Goal: Transaction & Acquisition: Obtain resource

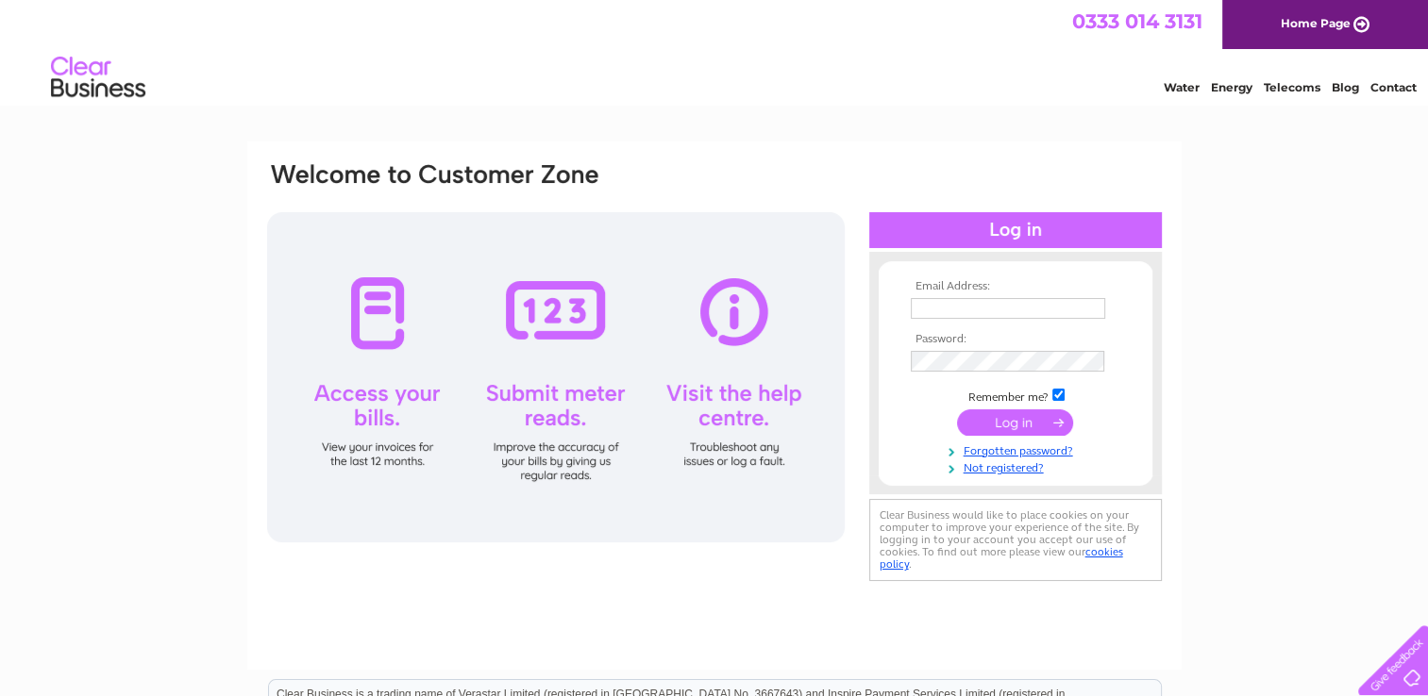
type input "[EMAIL_ADDRESS][DOMAIN_NAME]"
click at [999, 416] on input "submit" at bounding box center [1015, 423] width 116 height 26
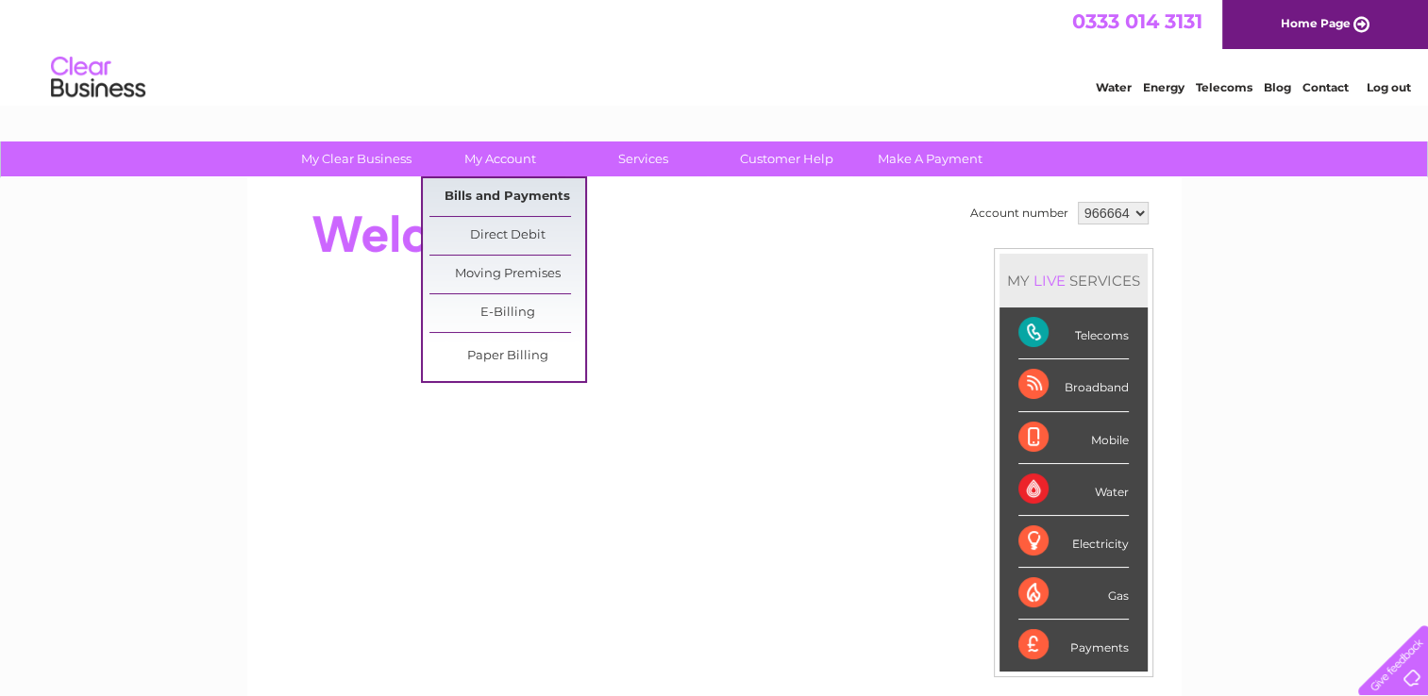
click at [468, 198] on link "Bills and Payments" at bounding box center [507, 197] width 156 height 38
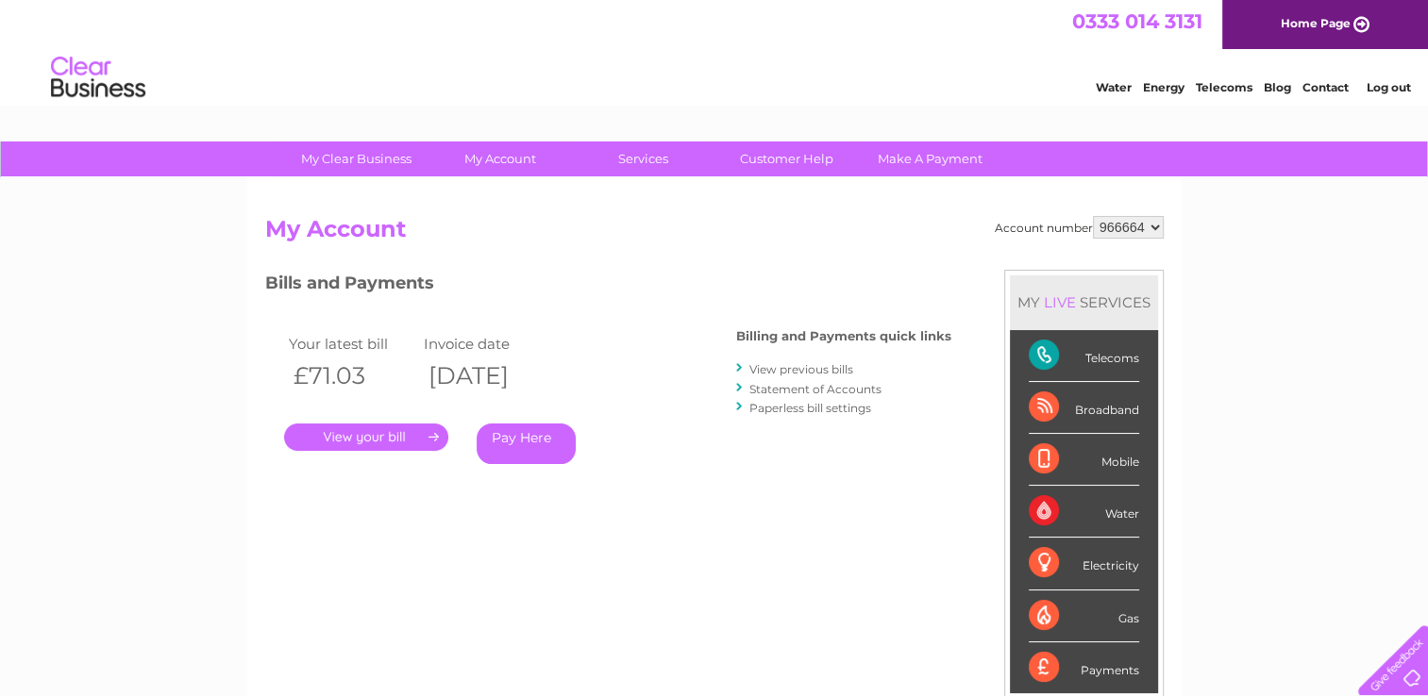
click at [367, 431] on link "." at bounding box center [366, 437] width 164 height 27
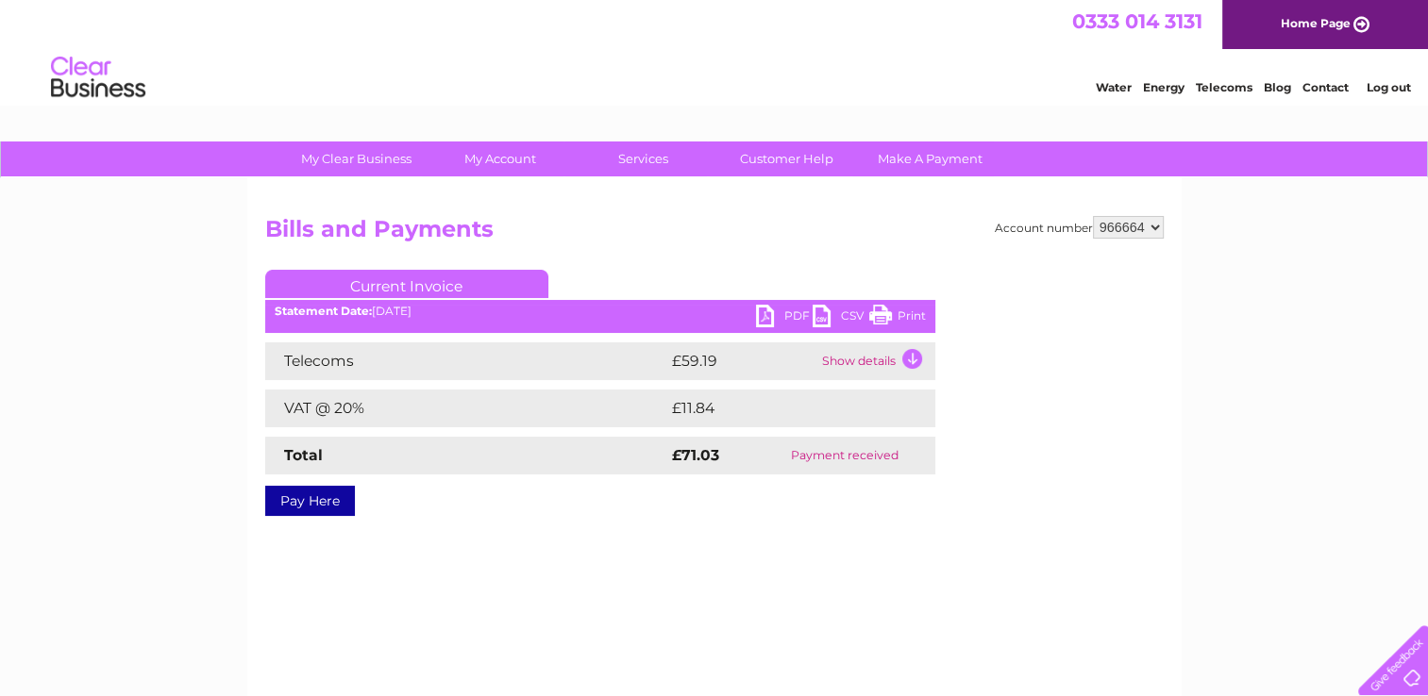
click at [767, 318] on link "PDF" at bounding box center [784, 318] width 57 height 27
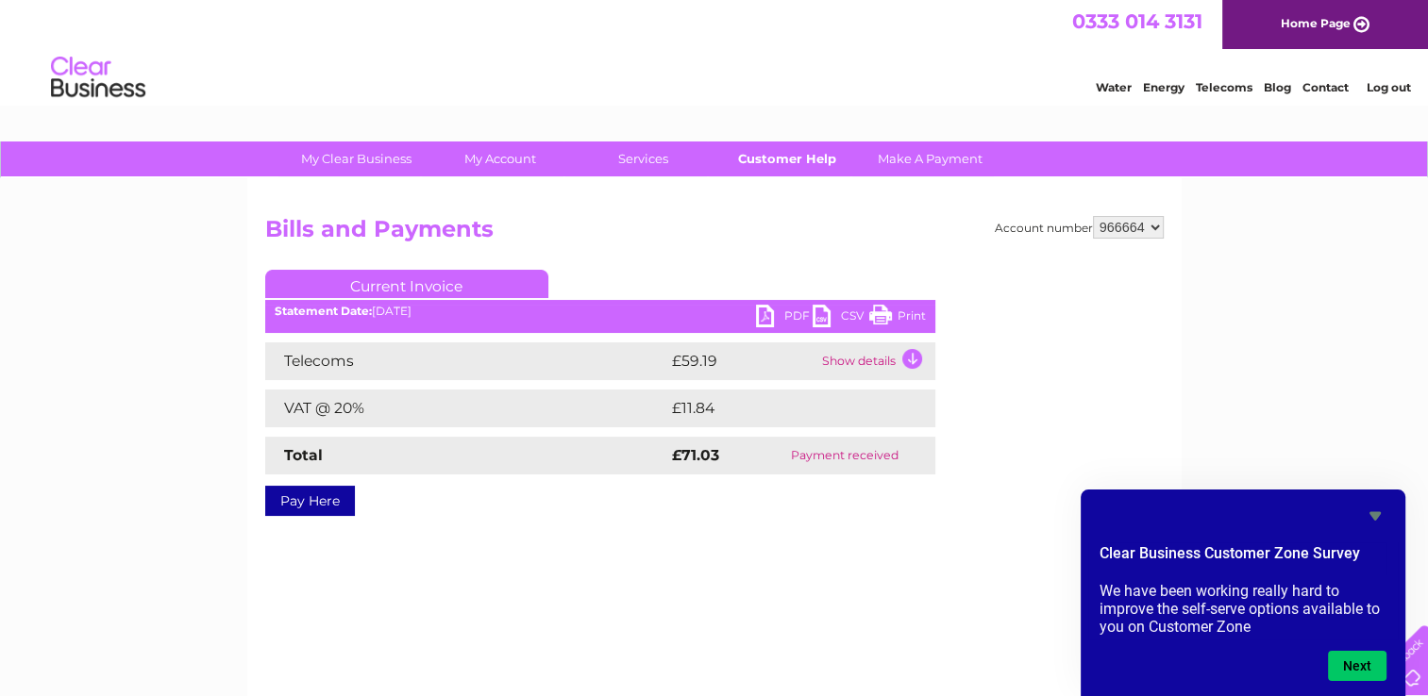
click at [795, 158] on link "Customer Help" at bounding box center [787, 159] width 156 height 35
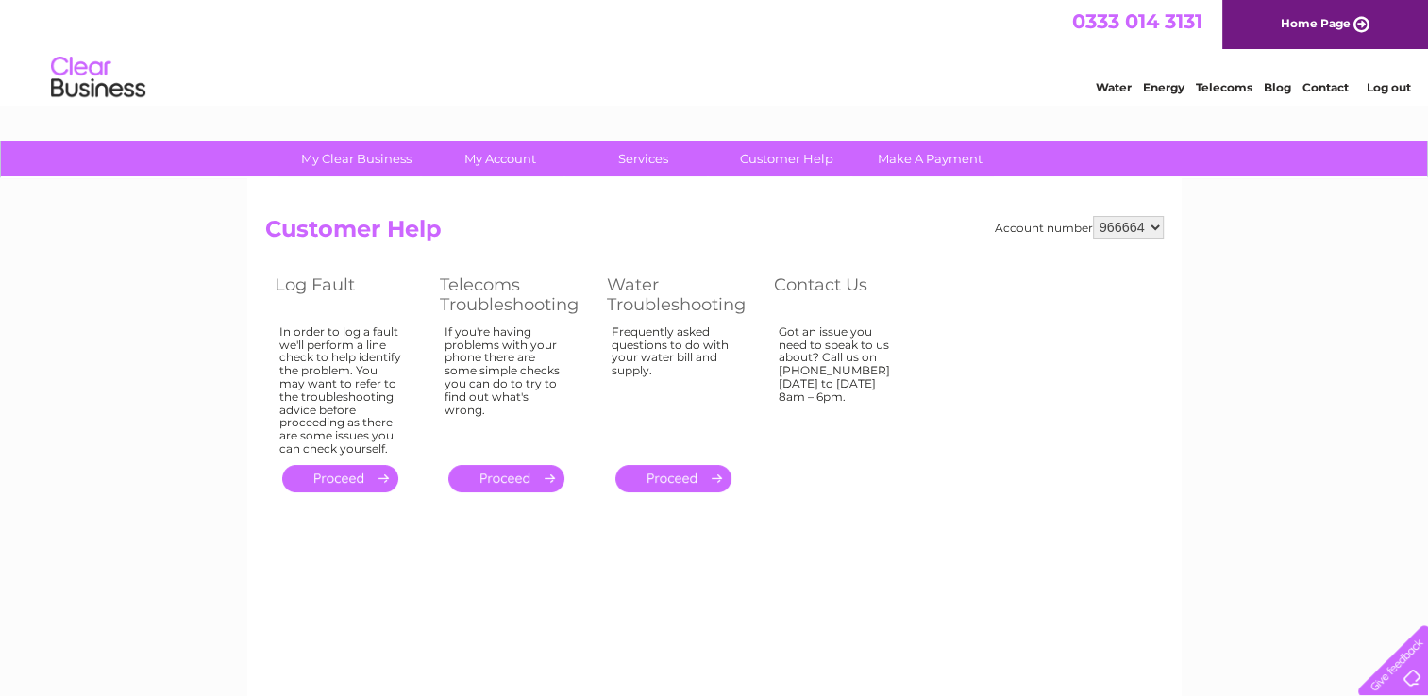
click at [1328, 89] on link "Contact" at bounding box center [1325, 87] width 46 height 14
